Goal: Transaction & Acquisition: Book appointment/travel/reservation

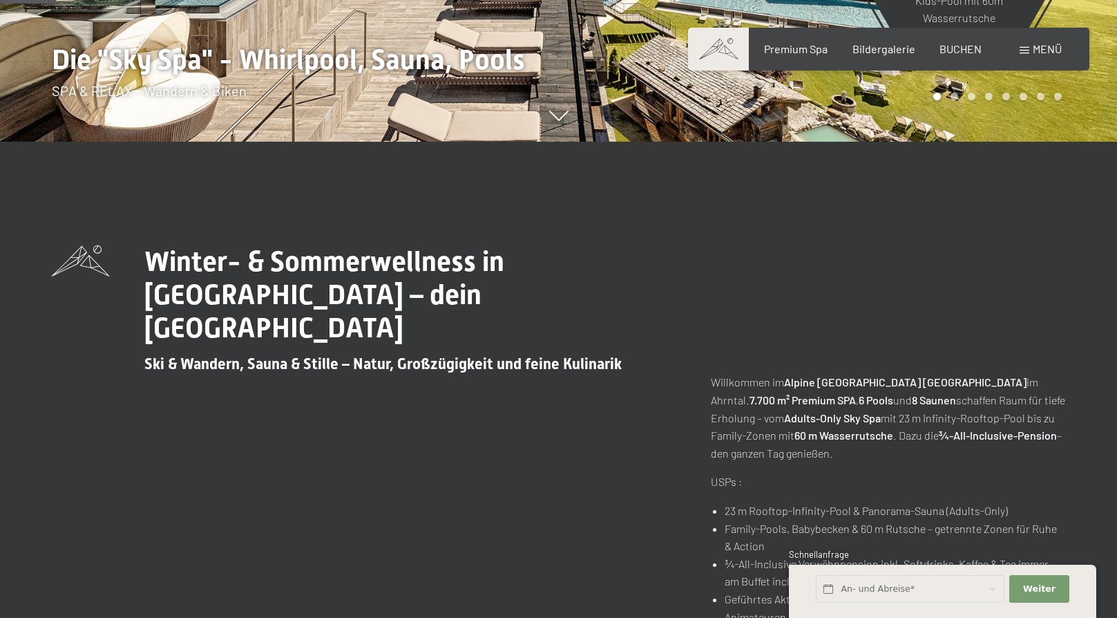
scroll to position [691, 0]
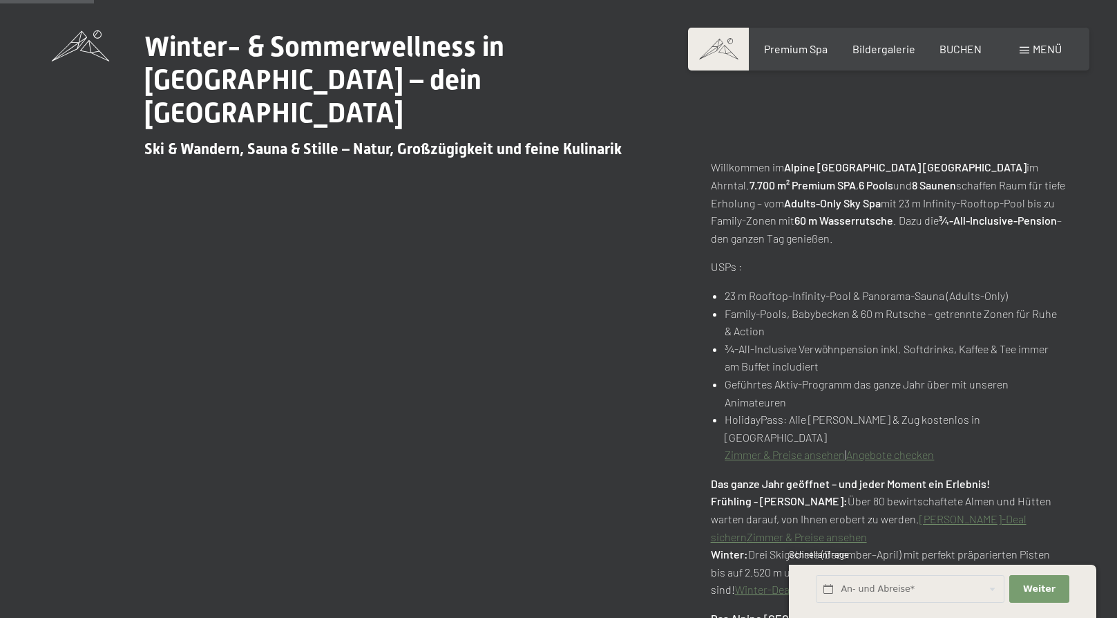
click at [784, 448] on link "Zimmer & Preise ansehen" at bounding box center [785, 454] width 120 height 13
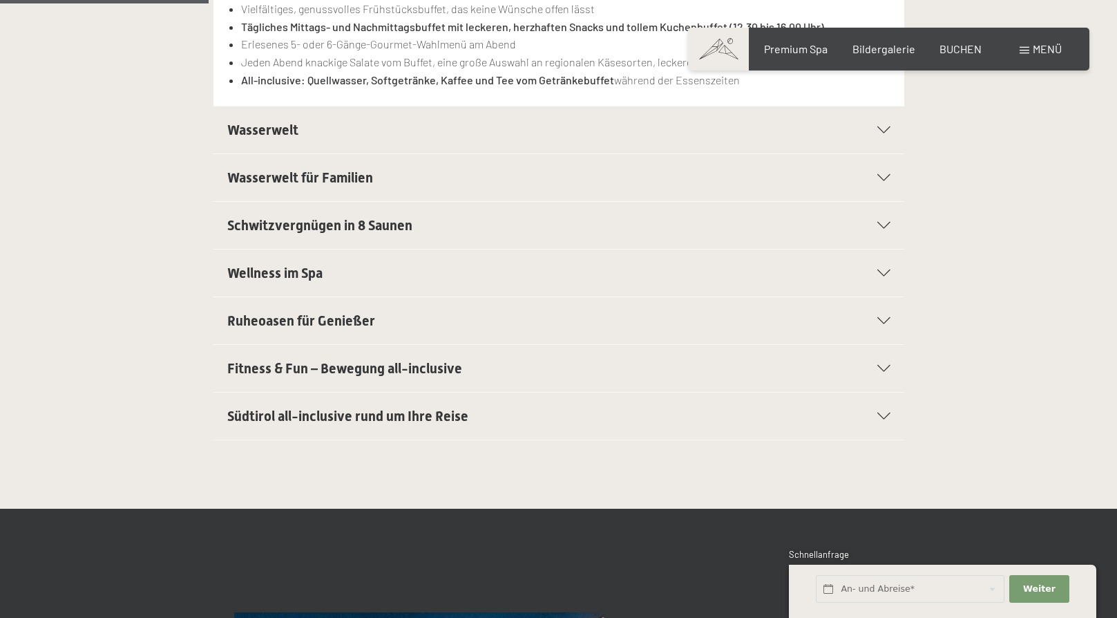
scroll to position [484, 0]
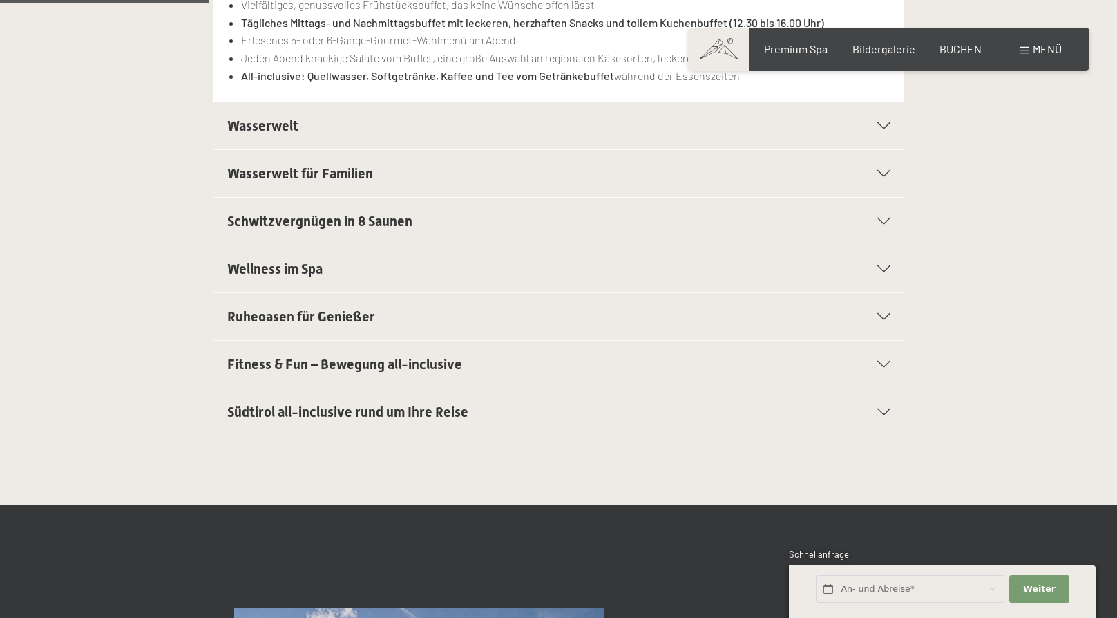
click at [306, 413] on span "Südtirol all-inclusive rund um Ihre Reise" at bounding box center [347, 411] width 241 height 17
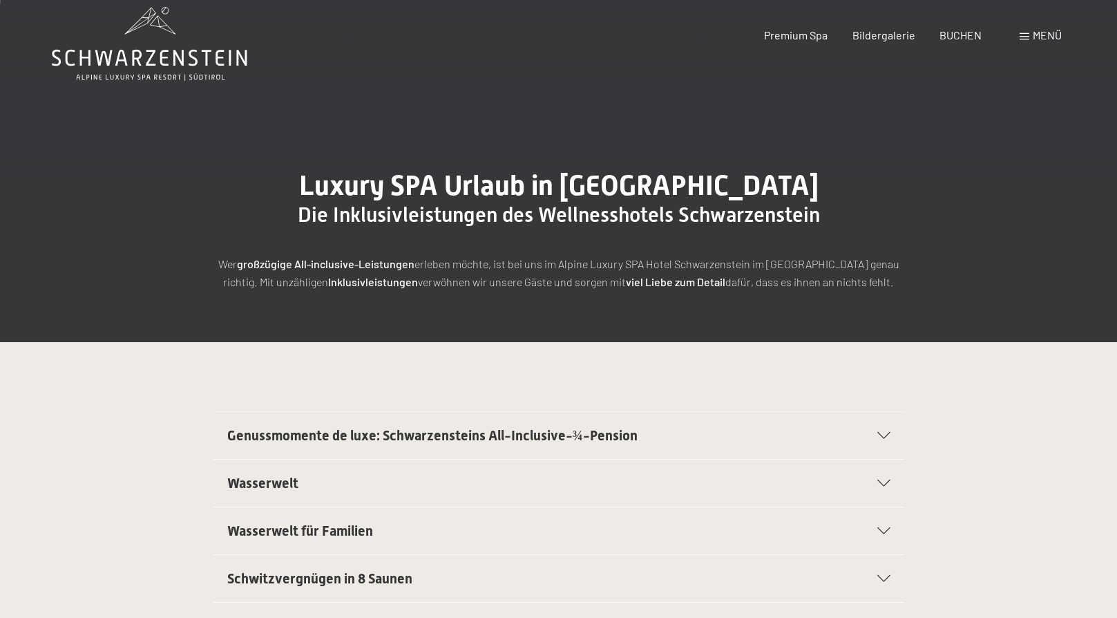
scroll to position [0, 0]
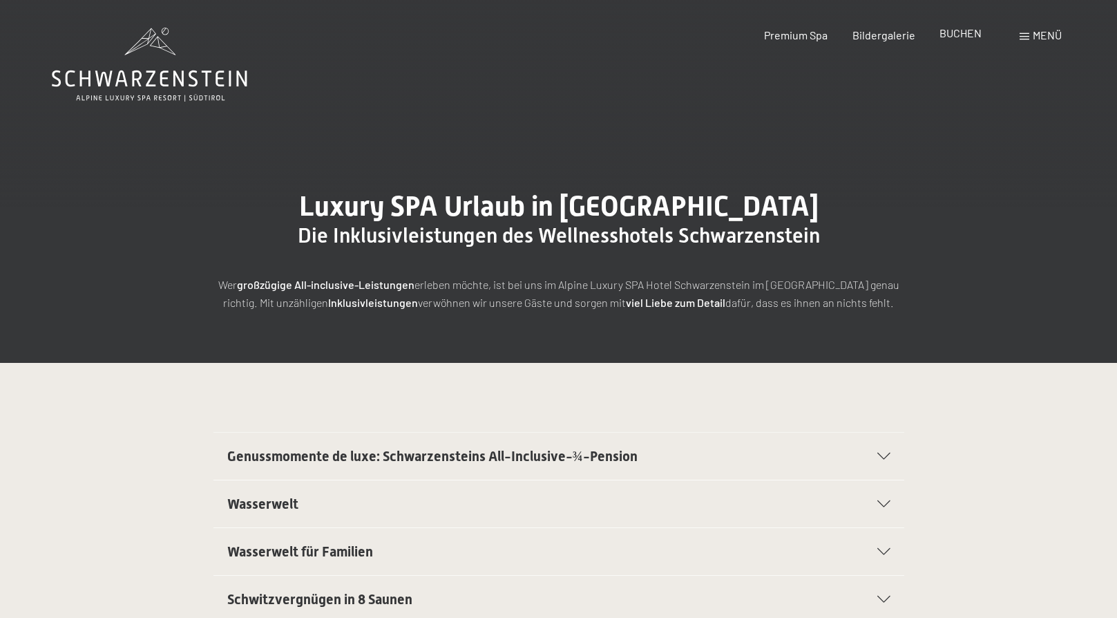
click at [956, 35] on span "BUCHEN" at bounding box center [961, 32] width 42 height 13
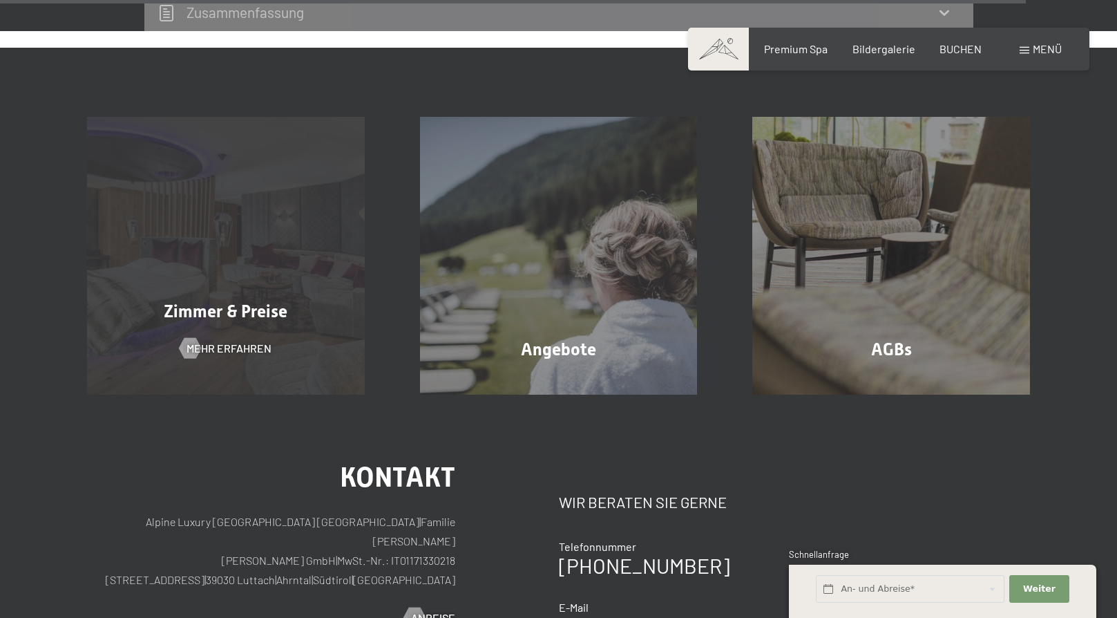
scroll to position [4397, 0]
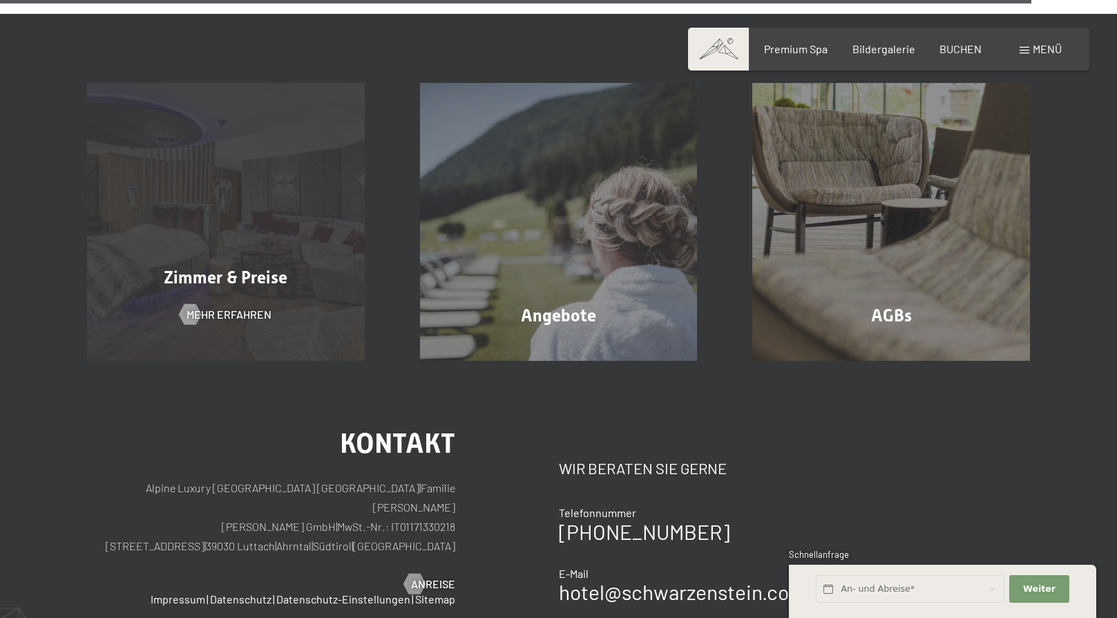
click at [249, 232] on div "Zimmer & Preise Mehr erfahren" at bounding box center [225, 222] width 333 height 278
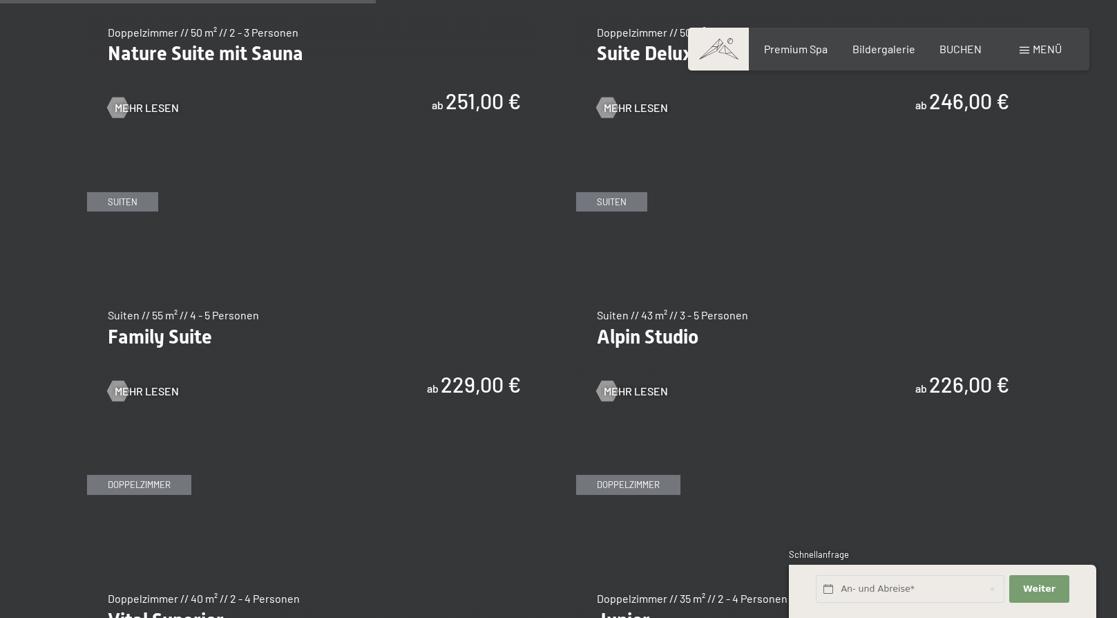
scroll to position [1382, 0]
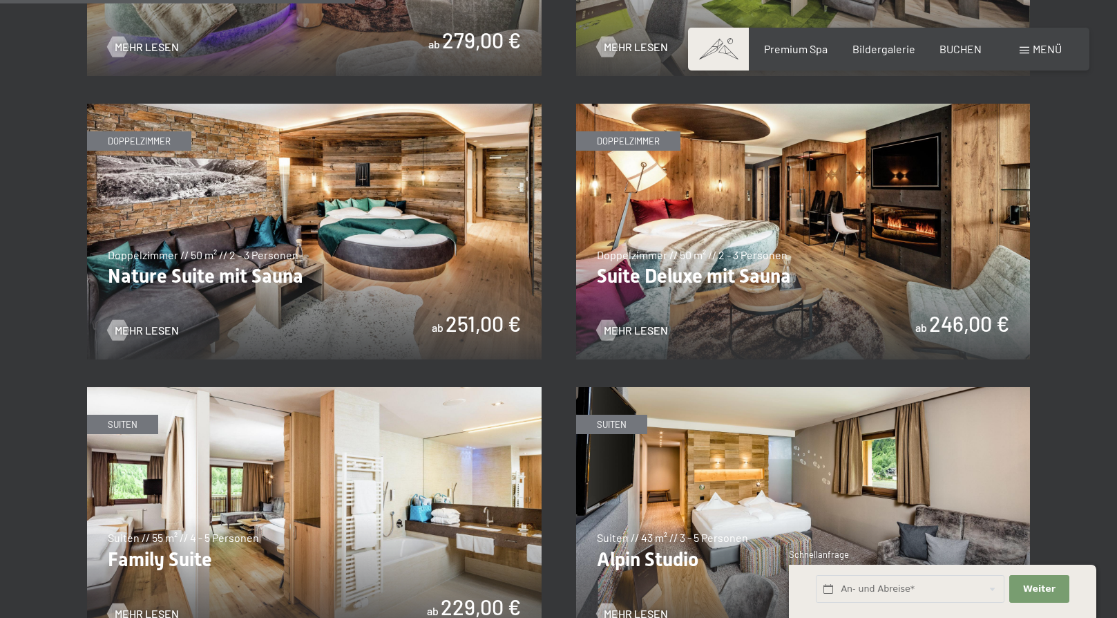
click at [784, 302] on img at bounding box center [803, 232] width 455 height 256
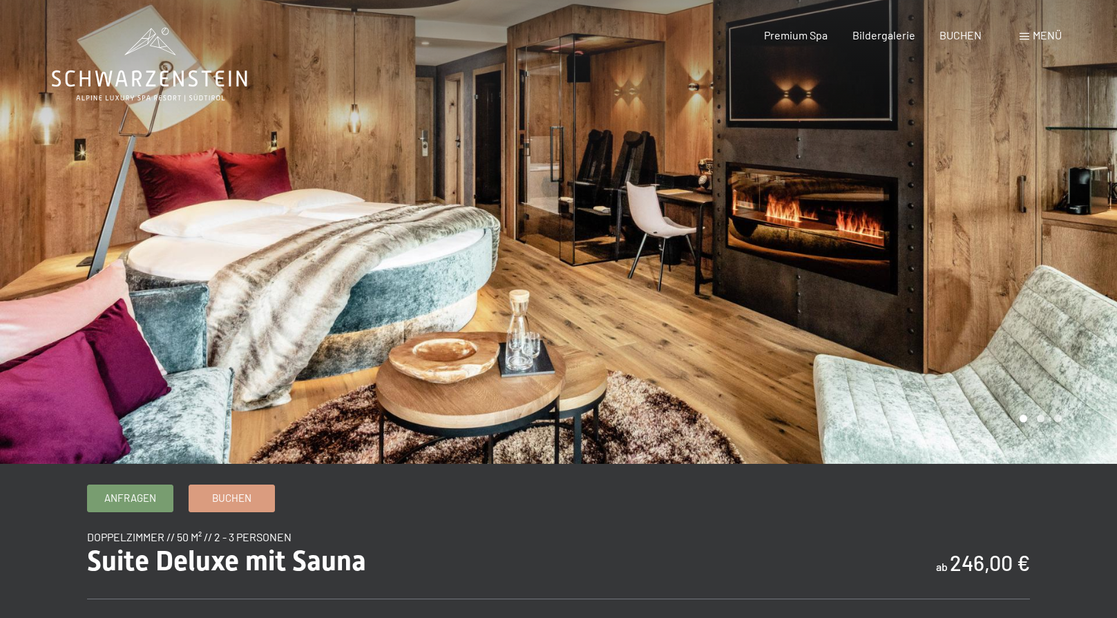
click at [1015, 248] on div at bounding box center [838, 232] width 559 height 464
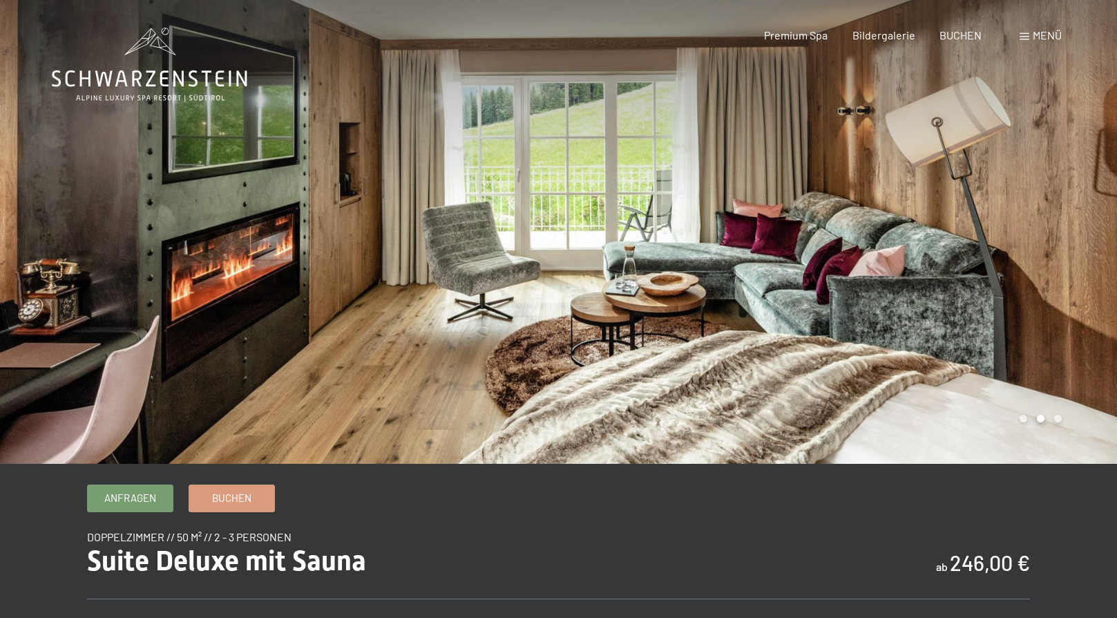
click at [998, 243] on div at bounding box center [838, 232] width 559 height 464
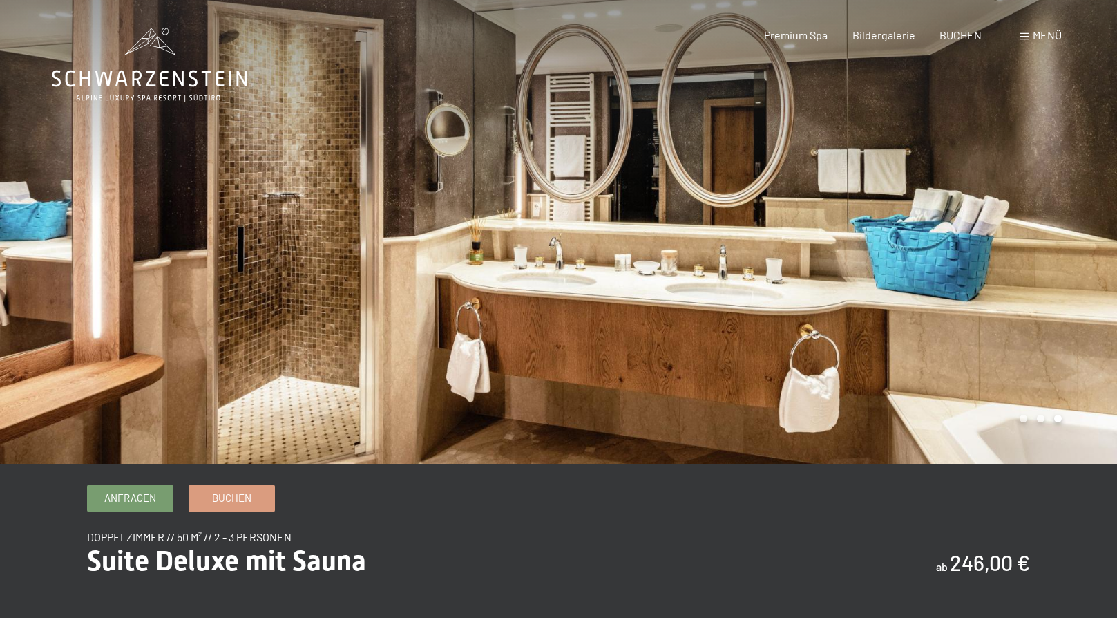
click at [994, 240] on div at bounding box center [838, 232] width 559 height 464
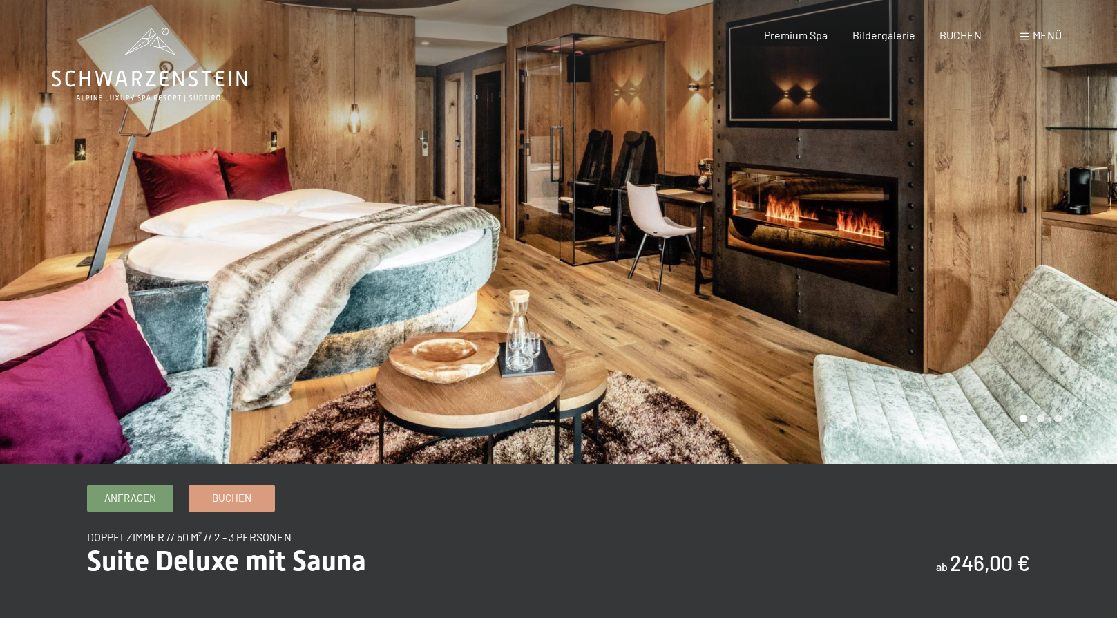
click at [988, 240] on div at bounding box center [838, 232] width 559 height 464
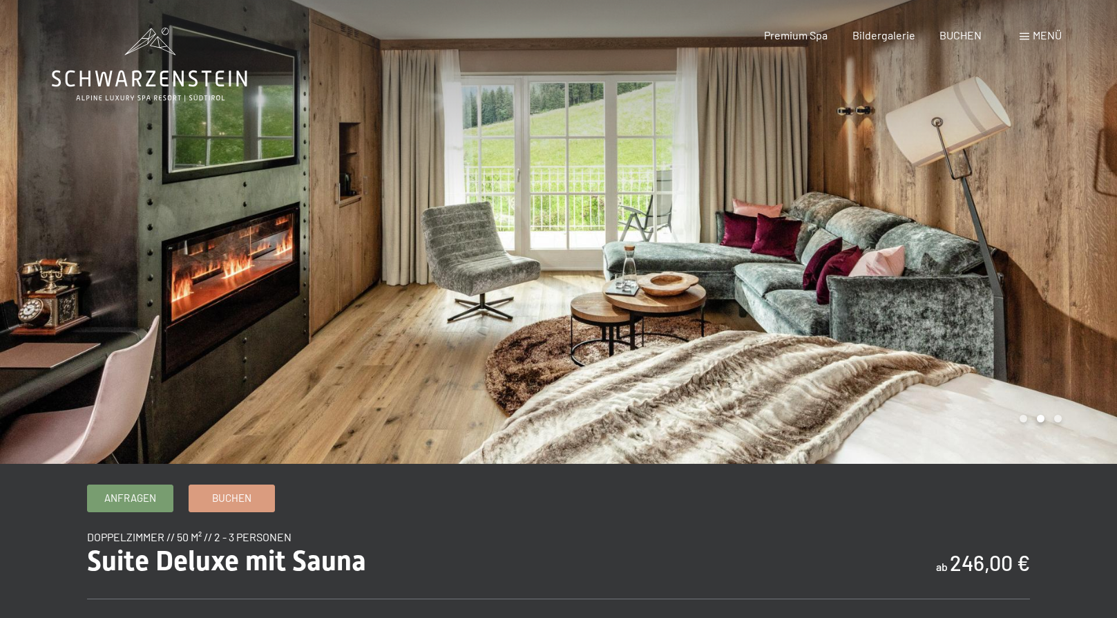
click at [985, 238] on div at bounding box center [838, 232] width 559 height 464
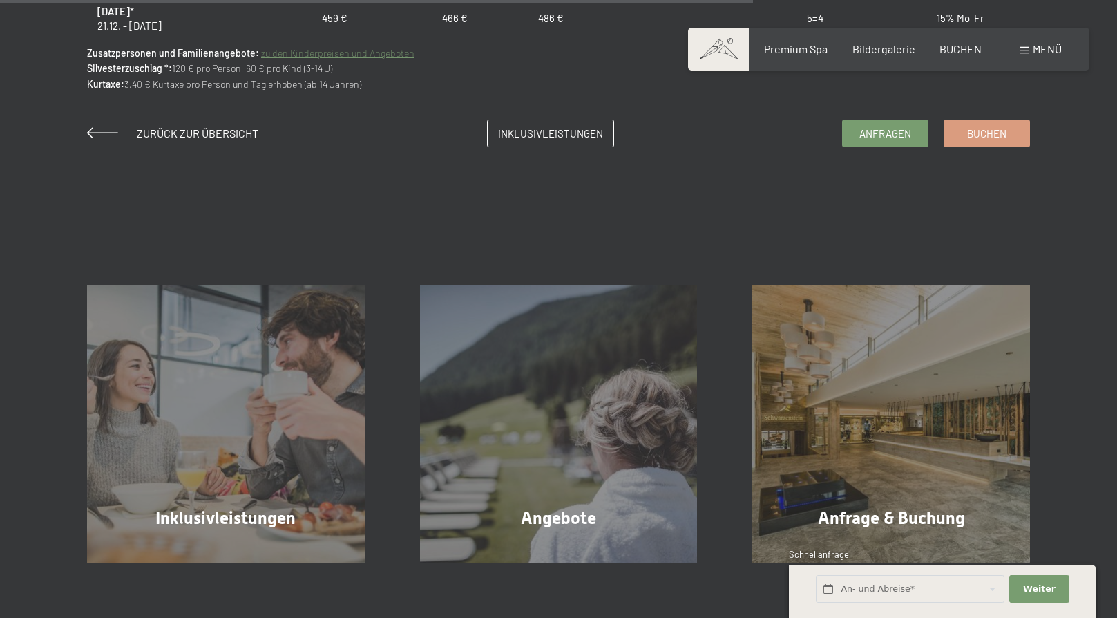
scroll to position [1451, 0]
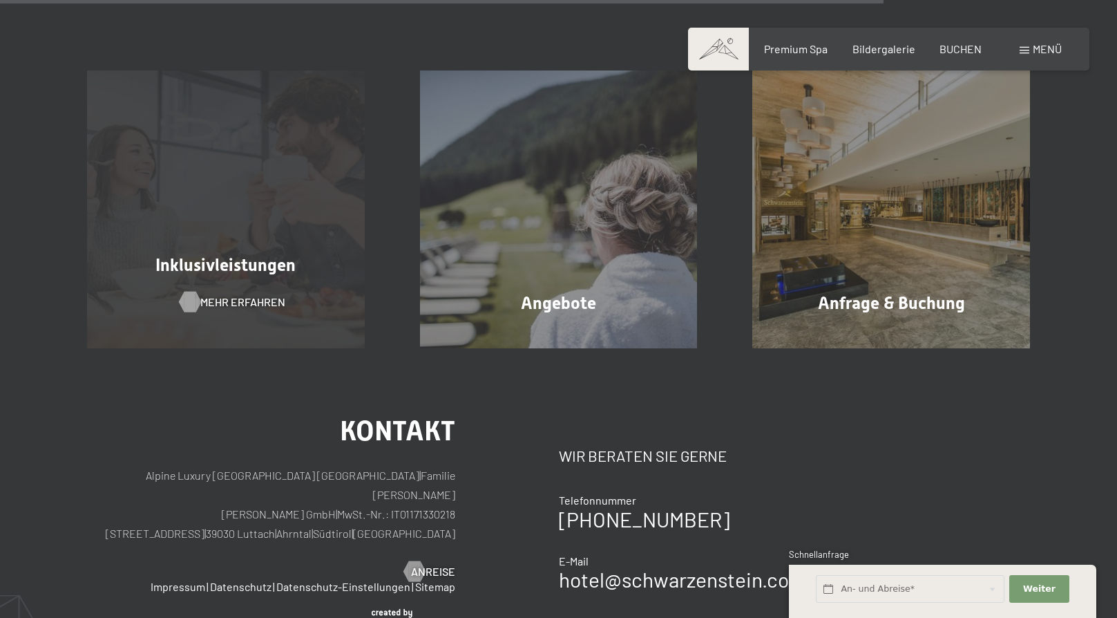
click at [240, 305] on span "Mehr erfahren" at bounding box center [242, 301] width 85 height 15
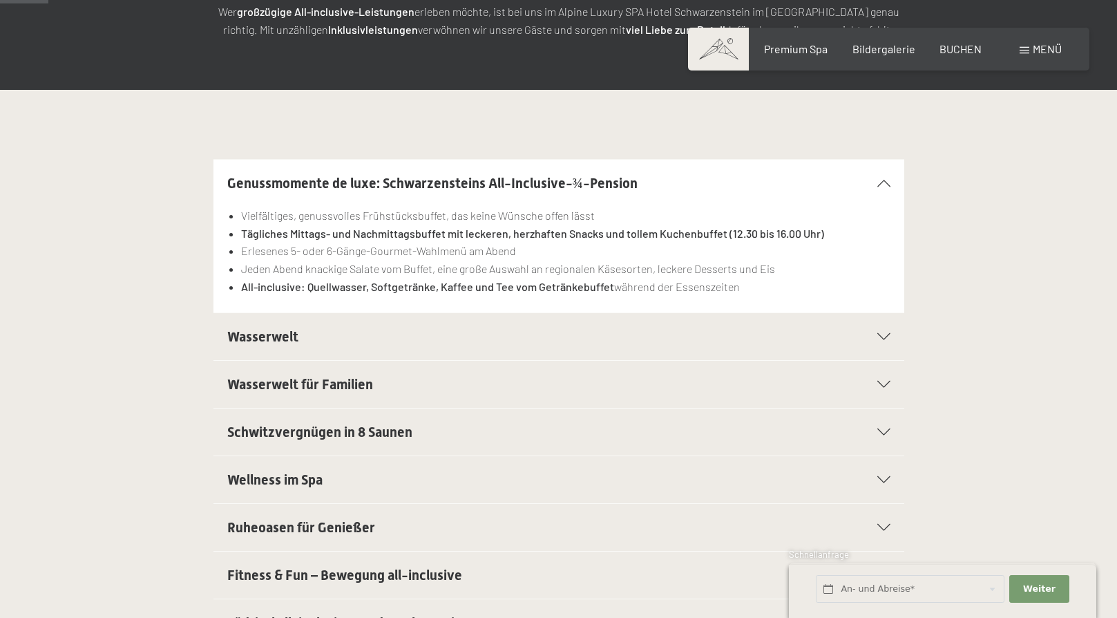
scroll to position [276, 0]
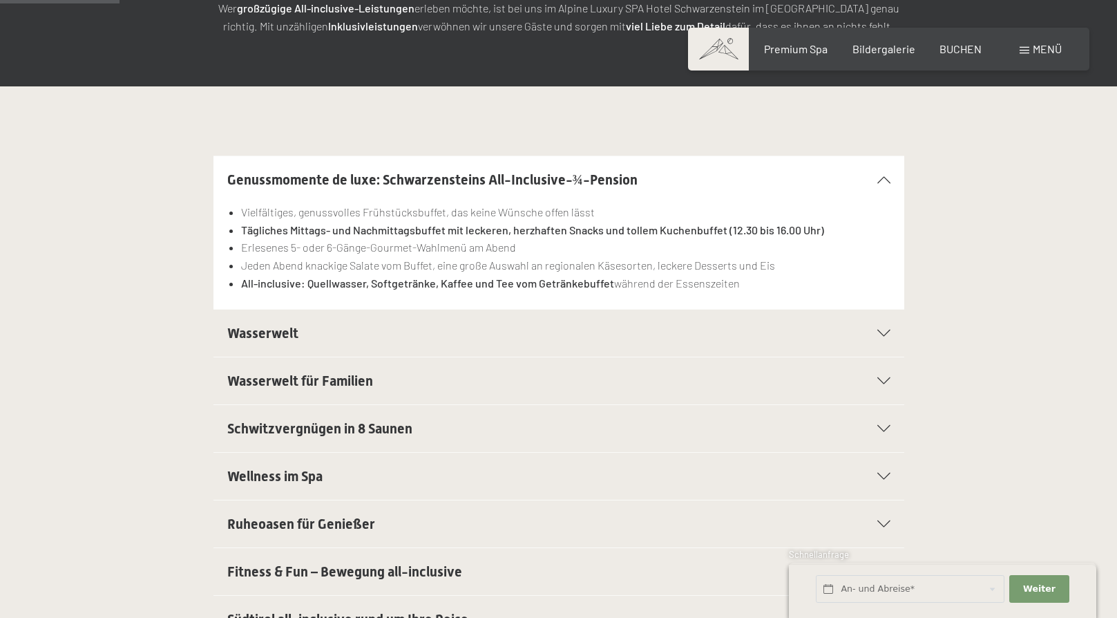
click at [287, 339] on span "Wasserwelt" at bounding box center [262, 333] width 71 height 17
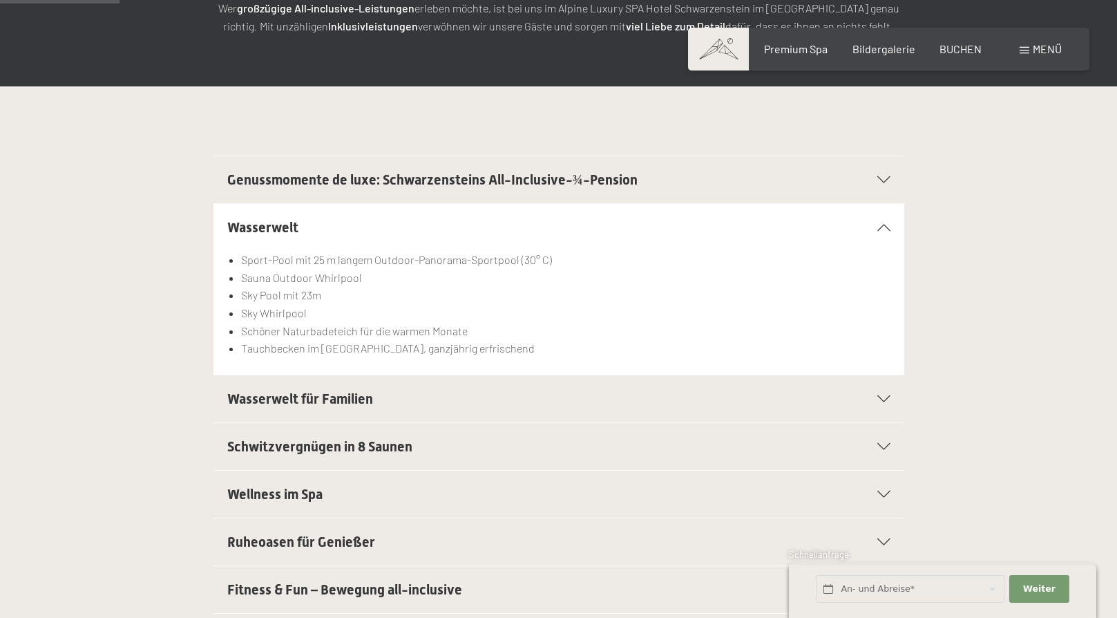
click at [315, 401] on span "Wasserwelt für Familien" at bounding box center [300, 398] width 146 height 17
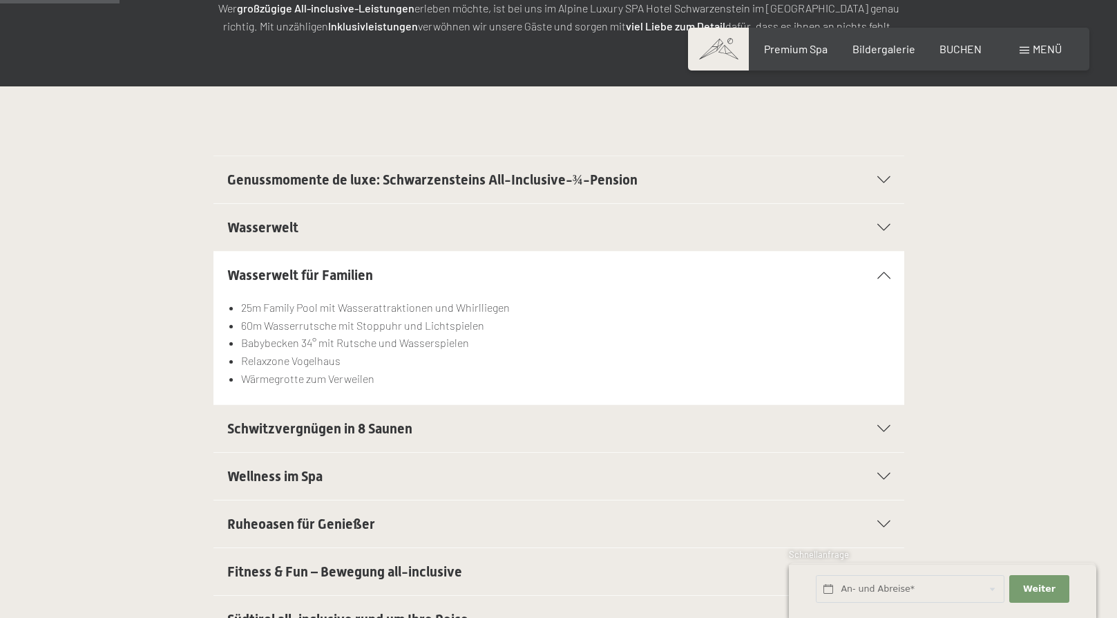
click at [314, 429] on span "Schwitzvergnügen in 8 Saunen" at bounding box center [319, 428] width 185 height 17
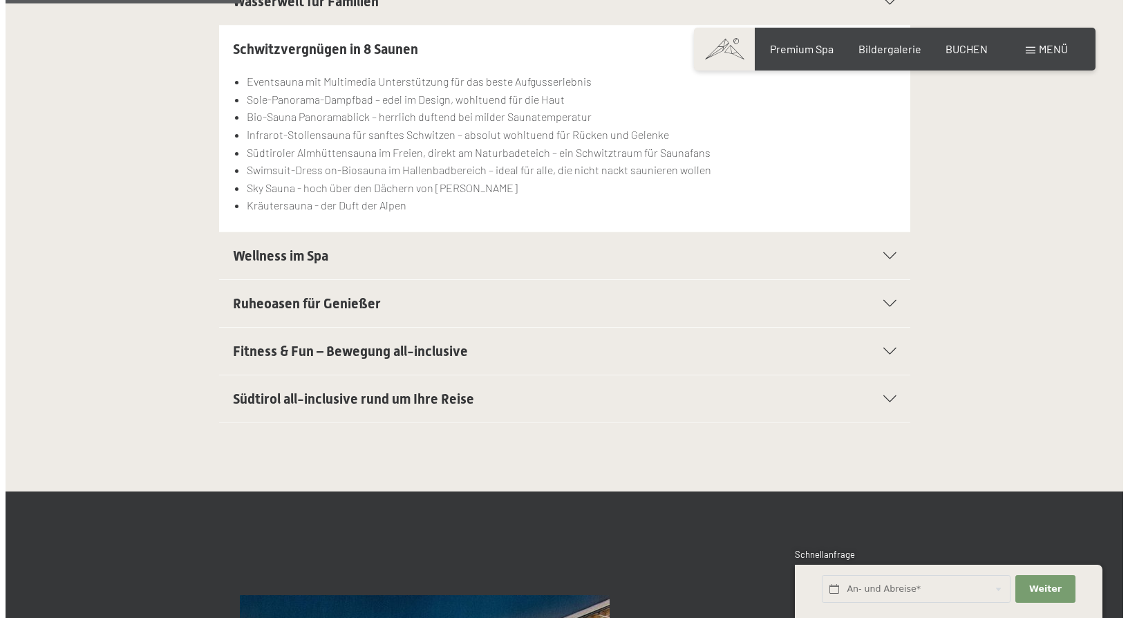
scroll to position [553, 0]
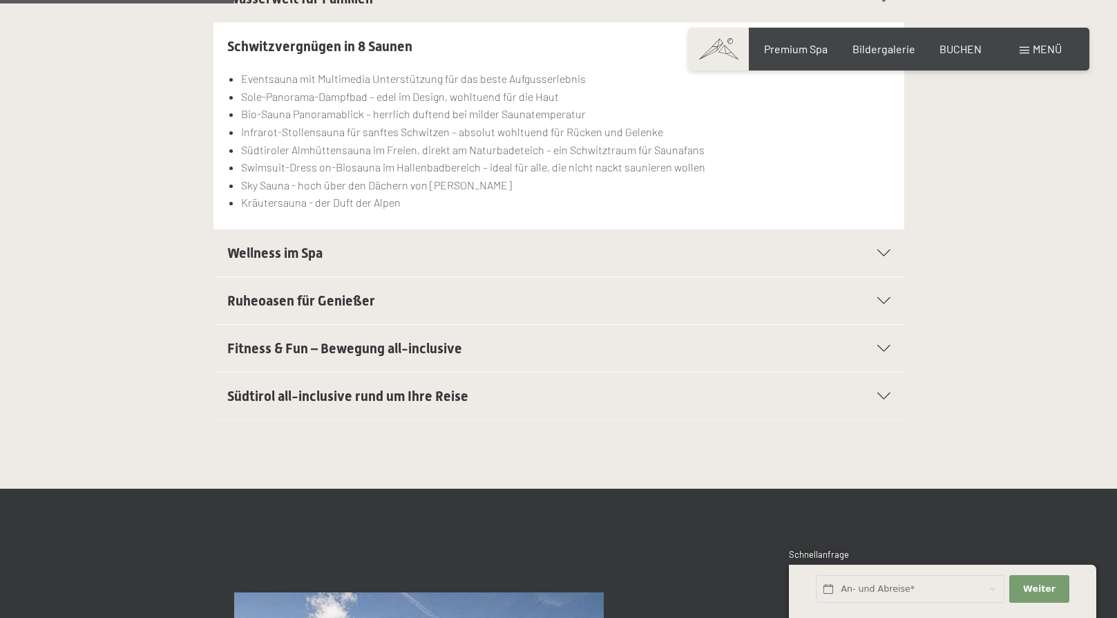
click at [272, 258] on span "Wellness im Spa" at bounding box center [274, 253] width 95 height 17
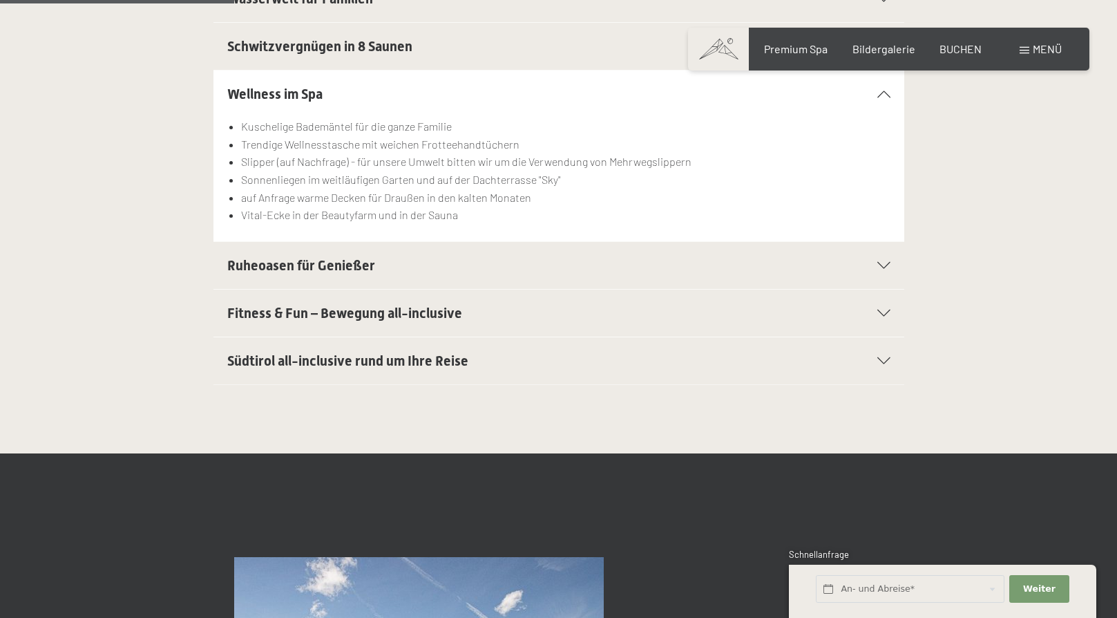
click at [274, 266] on span "Ruheoasen für Genießer" at bounding box center [301, 265] width 148 height 17
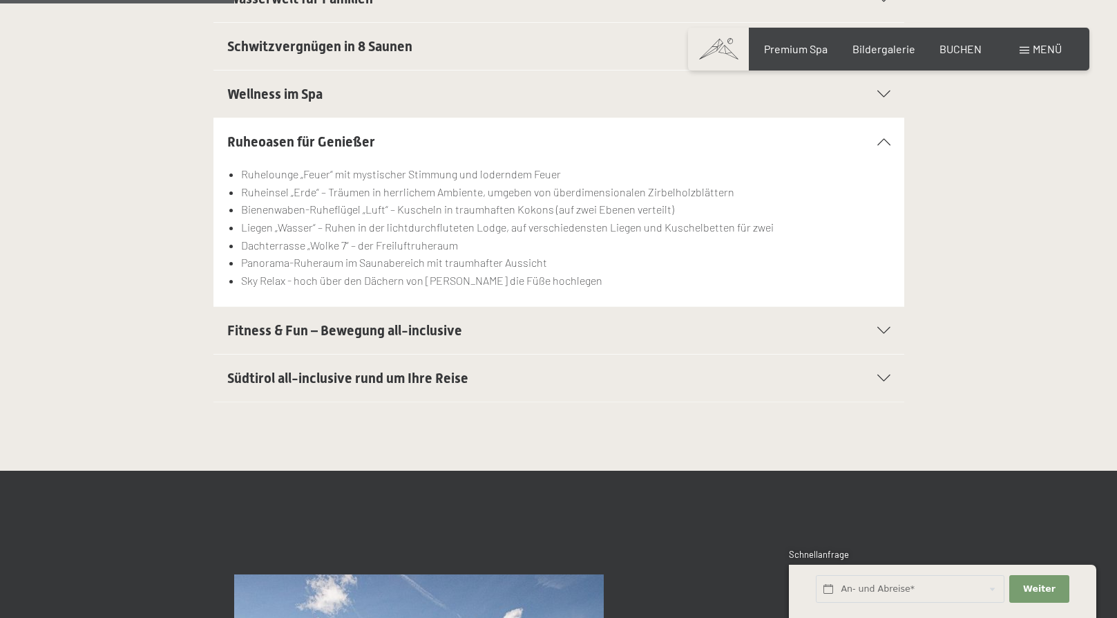
click at [307, 336] on span "Fitness & Fun – Bewegung all-inclusive" at bounding box center [344, 330] width 235 height 17
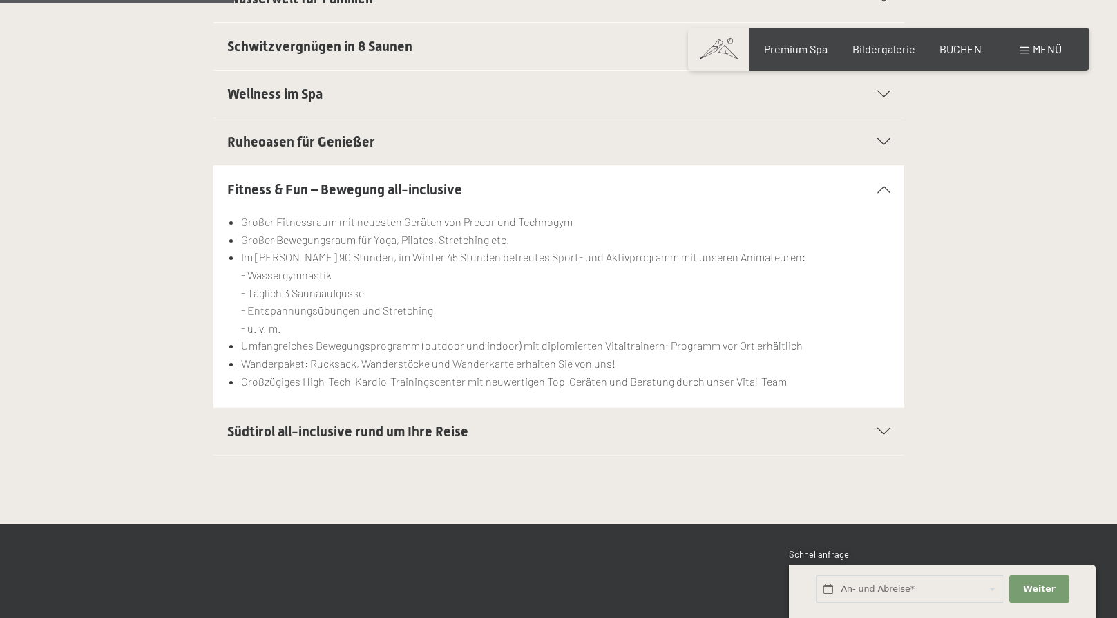
click at [1046, 45] on span "Menü" at bounding box center [1047, 48] width 29 height 13
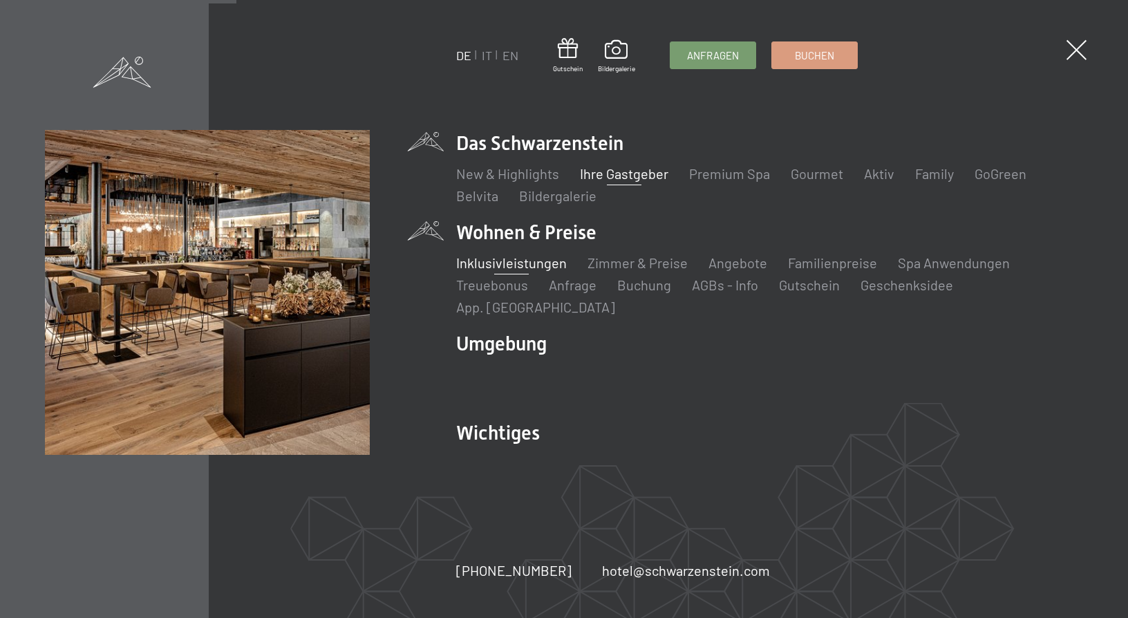
click at [604, 182] on link "Ihre Gastgeber" at bounding box center [624, 173] width 88 height 17
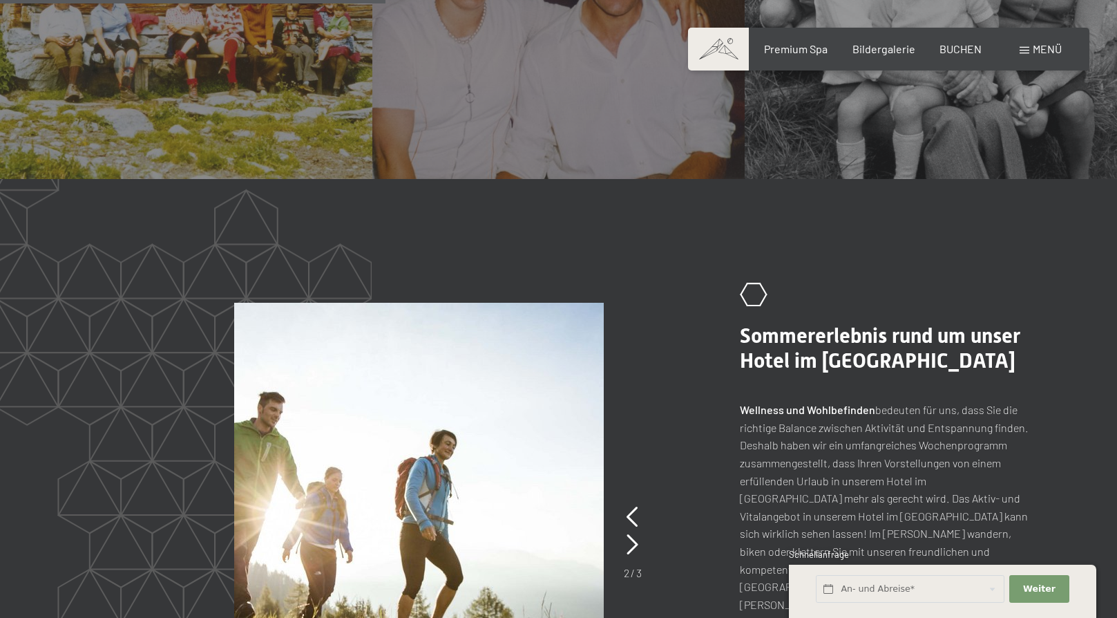
scroll to position [1520, 0]
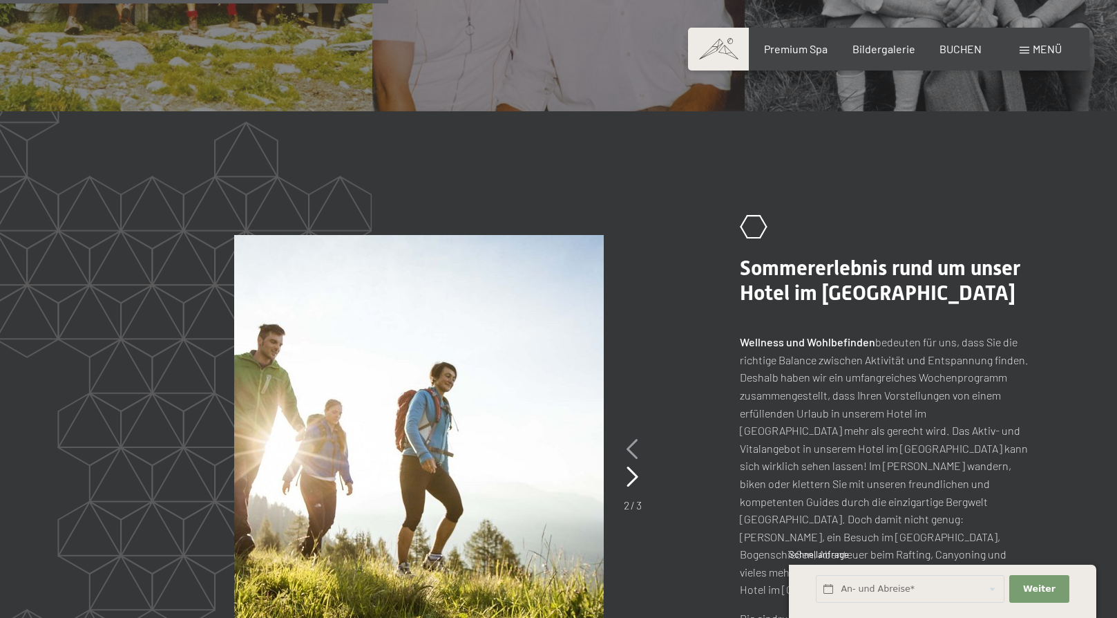
click at [632, 439] on icon at bounding box center [633, 449] width 12 height 21
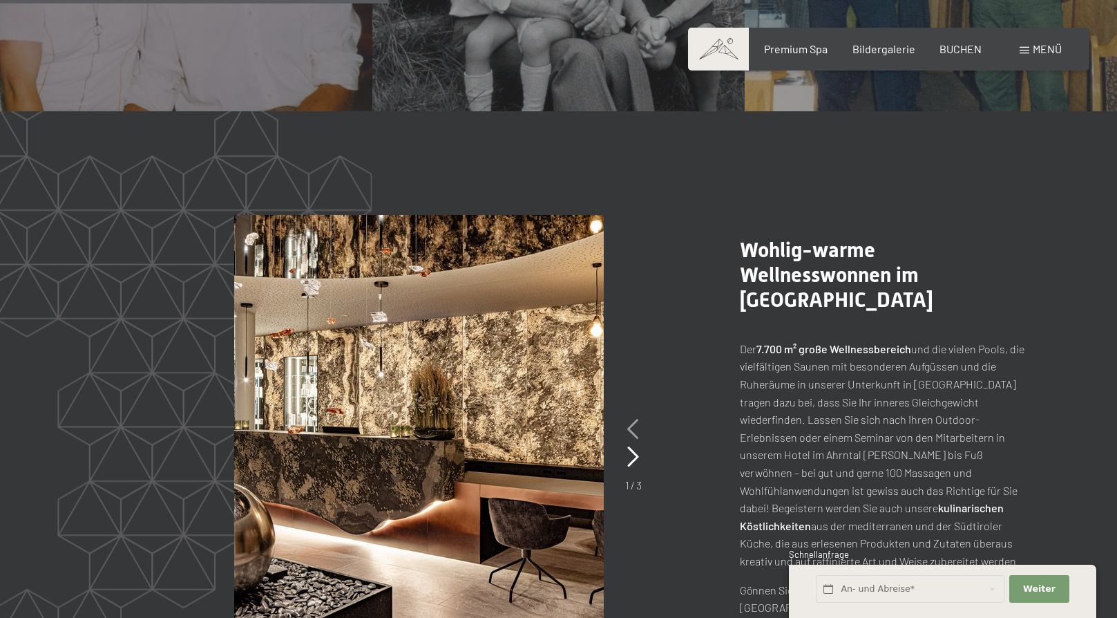
click at [629, 419] on icon at bounding box center [633, 429] width 12 height 21
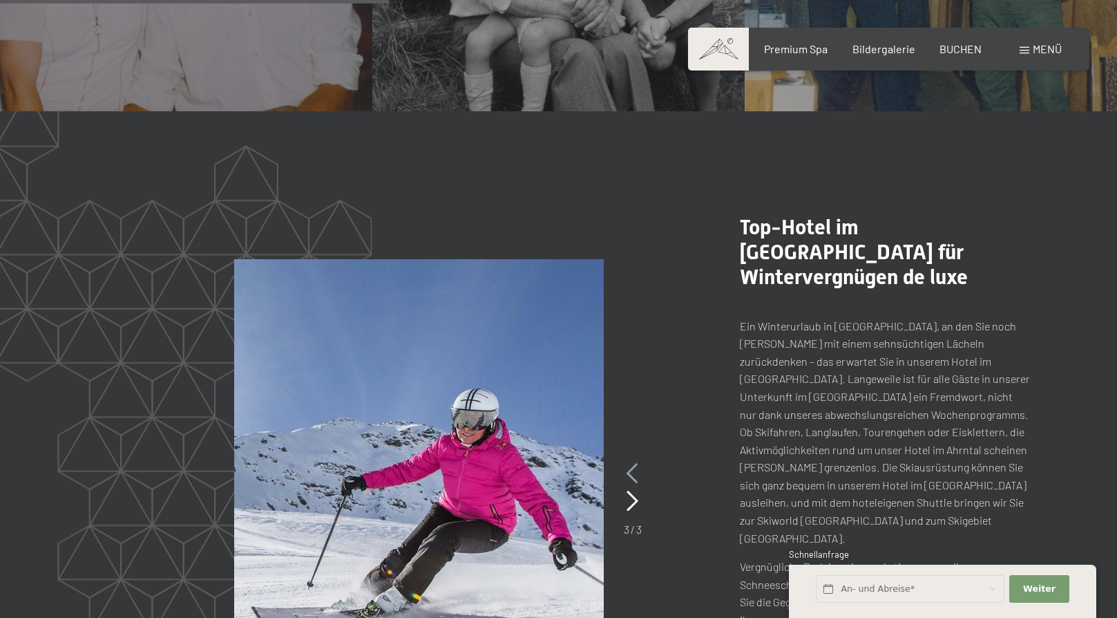
click at [629, 463] on icon at bounding box center [633, 473] width 12 height 21
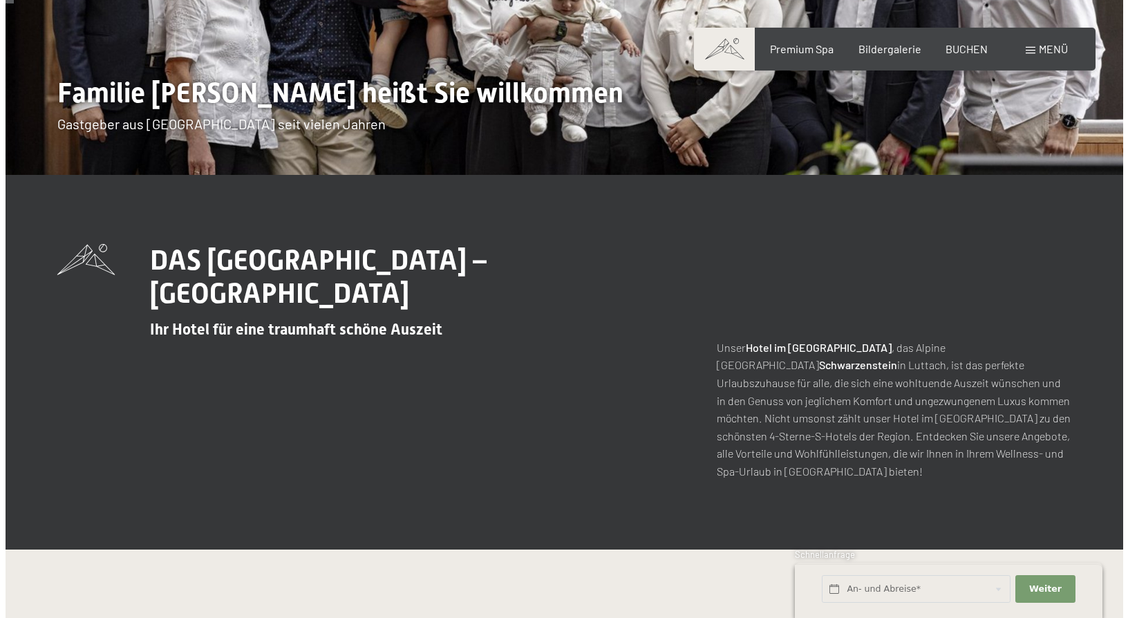
scroll to position [0, 0]
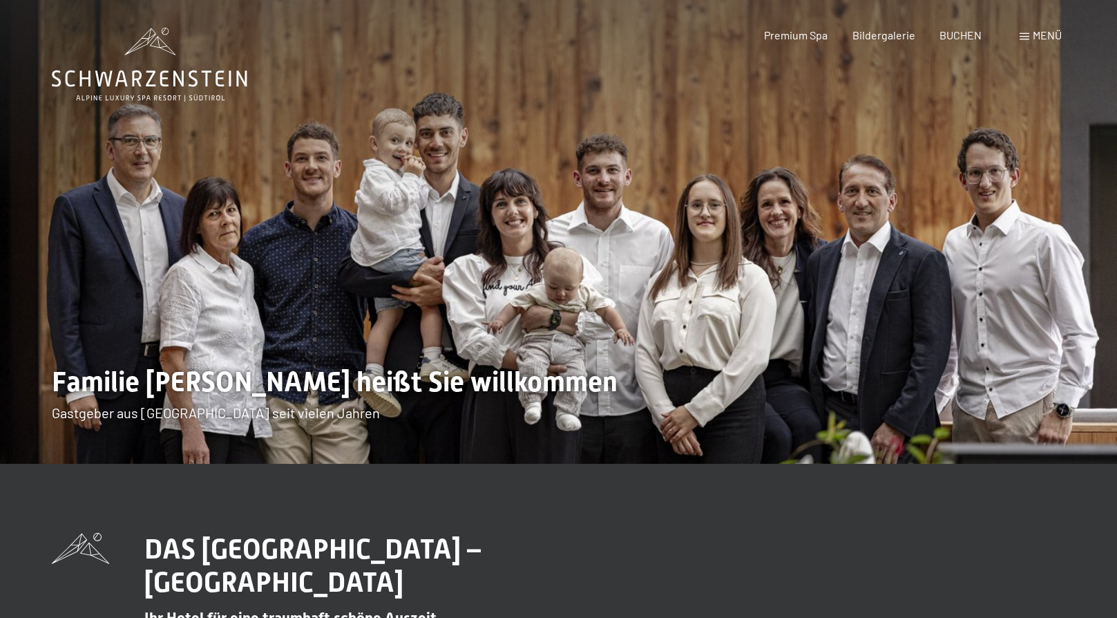
click at [1042, 35] on span "Menü" at bounding box center [1047, 34] width 29 height 13
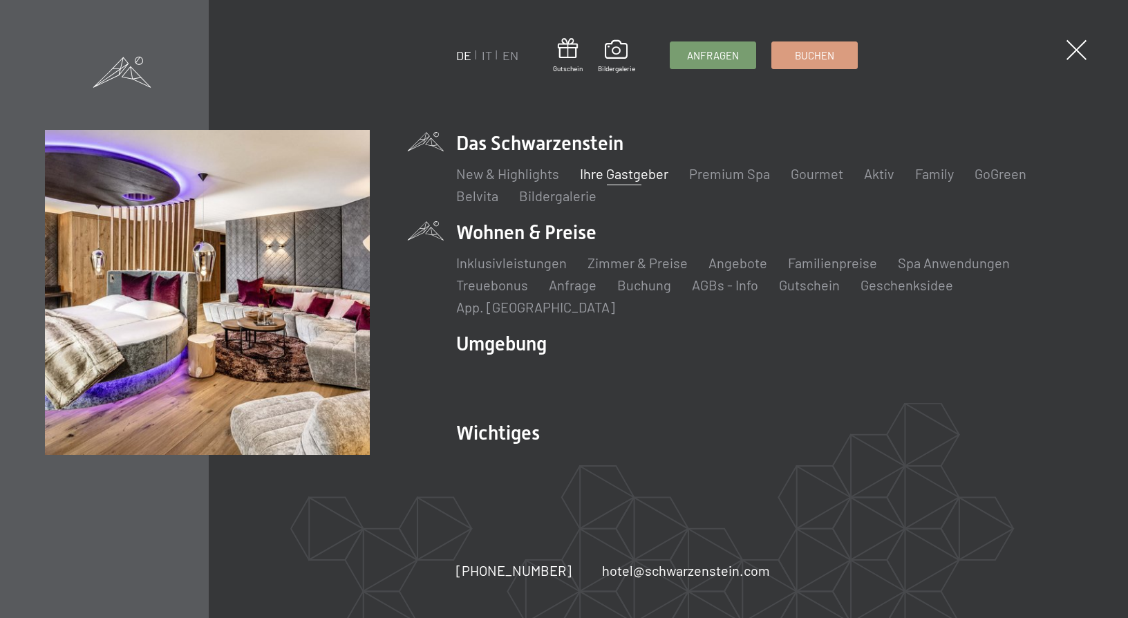
click at [502, 287] on li "Treuebonus" at bounding box center [492, 284] width 72 height 19
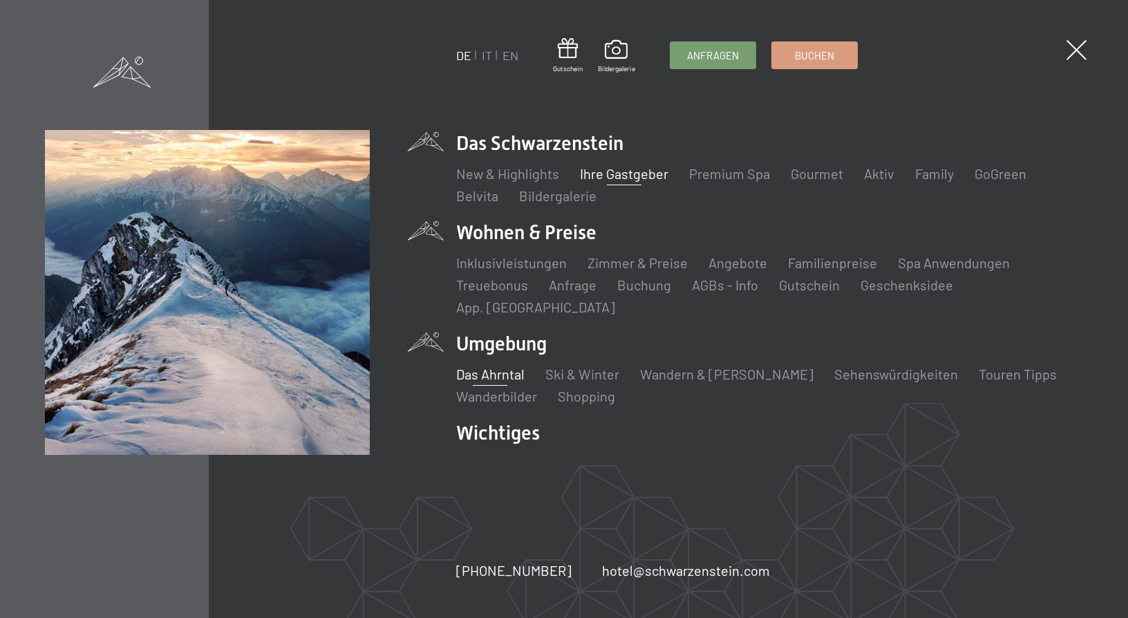
click at [509, 366] on link "Das Ahrntal" at bounding box center [490, 373] width 68 height 17
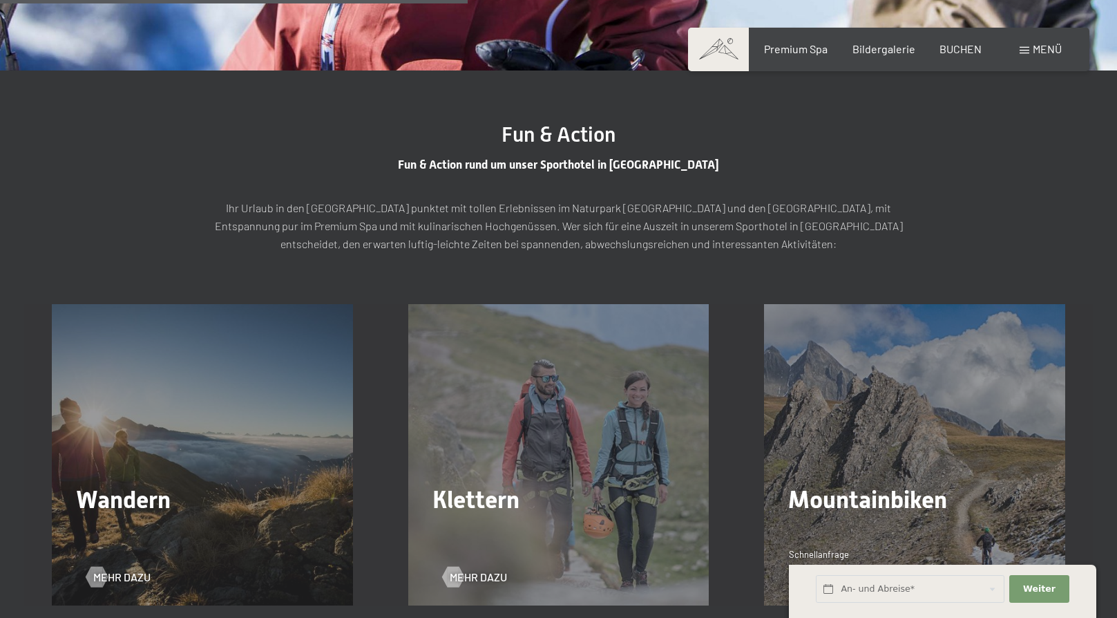
scroll to position [2004, 0]
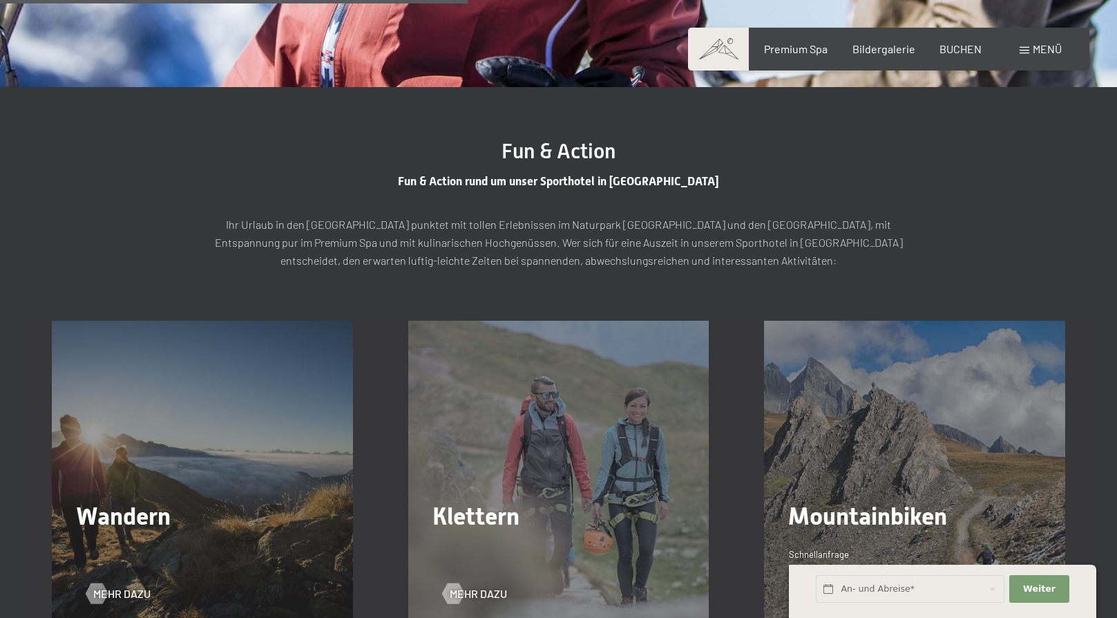
click at [847, 401] on div "Mountainbiken Mehr dazu" at bounding box center [915, 471] width 357 height 301
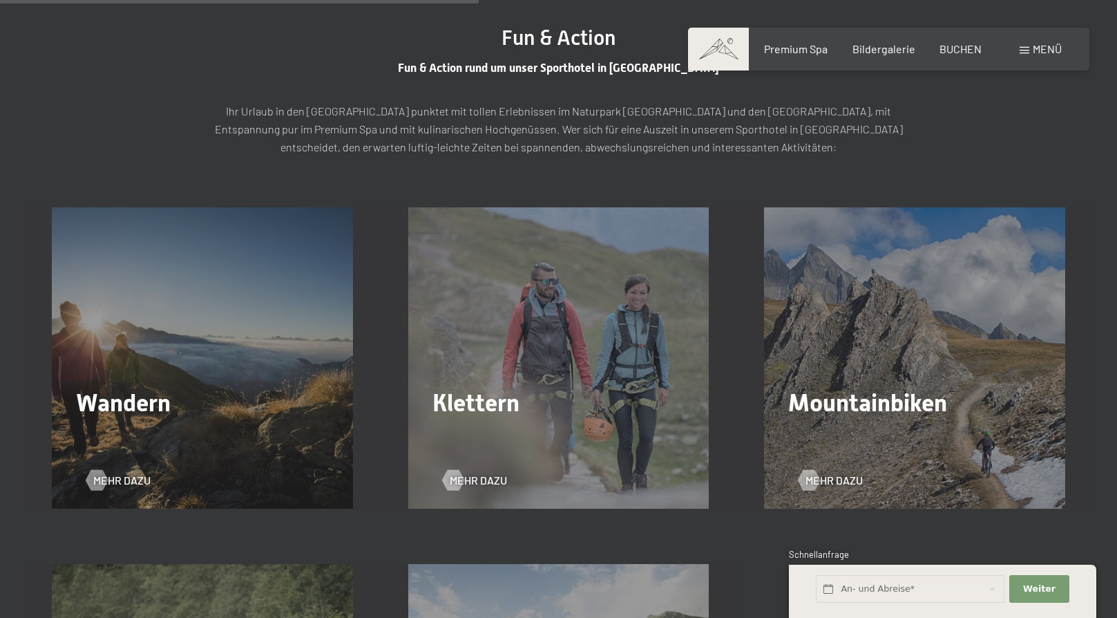
scroll to position [2280, 0]
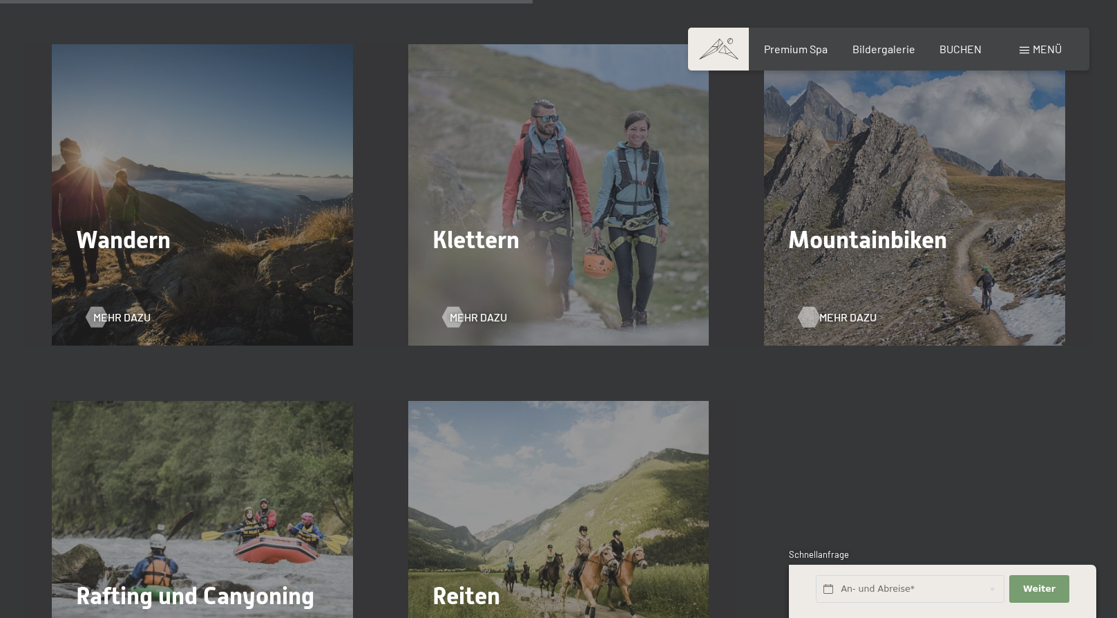
click at [831, 310] on span "Mehr dazu" at bounding box center [847, 317] width 57 height 15
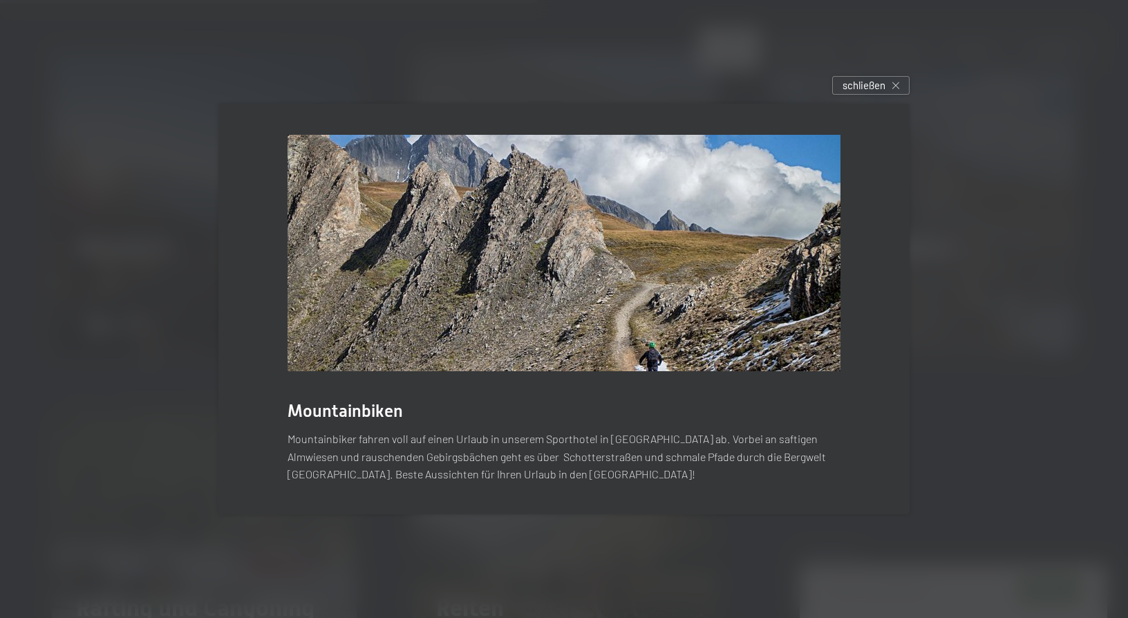
click at [380, 278] on img at bounding box center [563, 253] width 553 height 236
click at [874, 87] on span "schließen" at bounding box center [863, 85] width 43 height 15
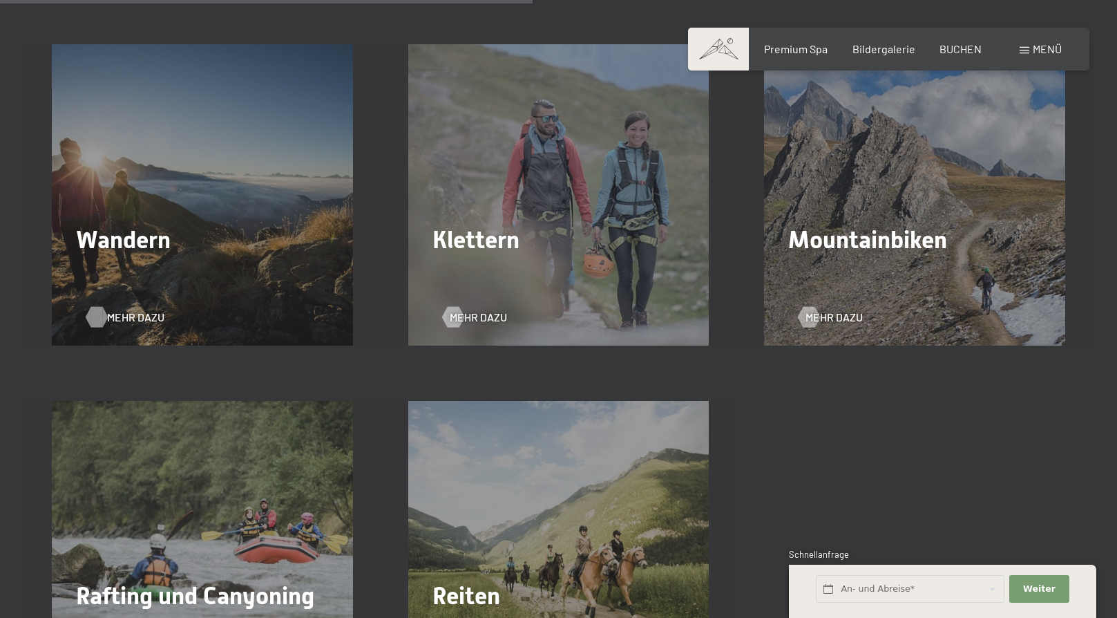
click at [135, 310] on span "Mehr dazu" at bounding box center [135, 317] width 57 height 15
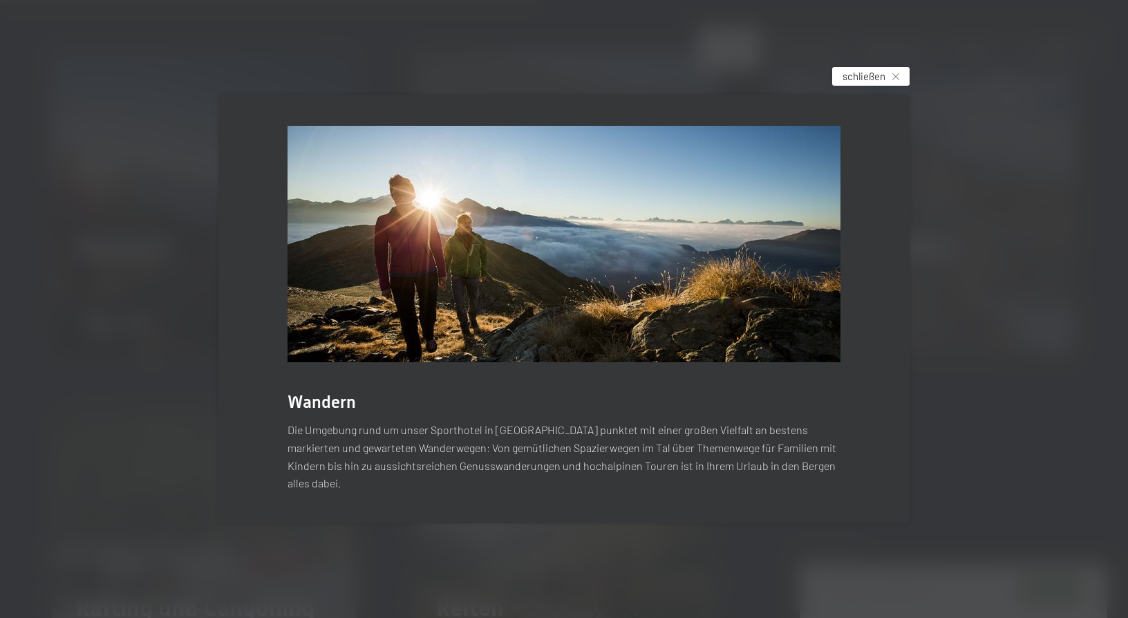
click at [868, 82] on span "schließen" at bounding box center [863, 76] width 43 height 15
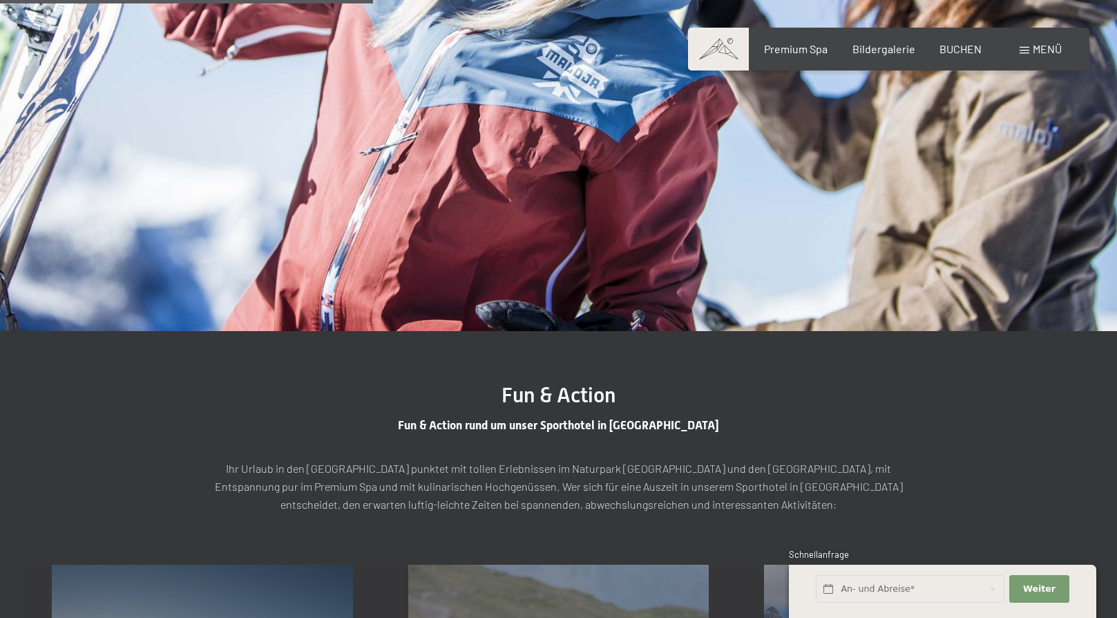
scroll to position [1589, 0]
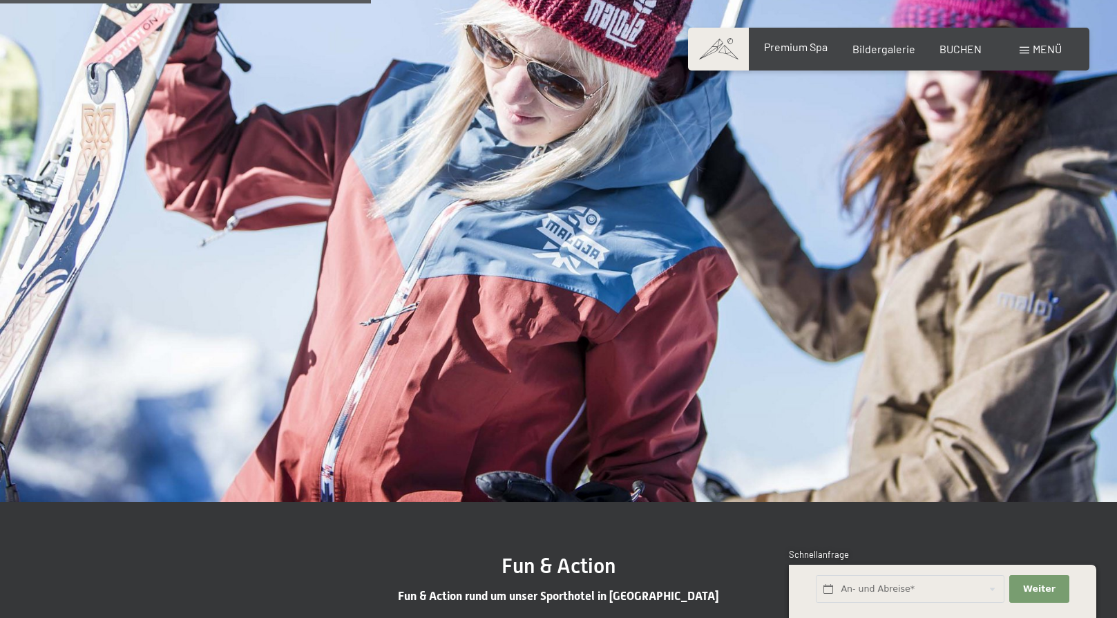
click at [790, 48] on span "Premium Spa" at bounding box center [796, 46] width 64 height 13
